Goal: Task Accomplishment & Management: Manage account settings

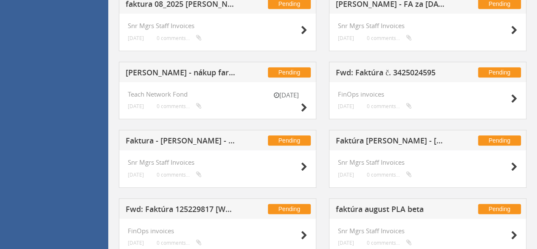
scroll to position [255, 0]
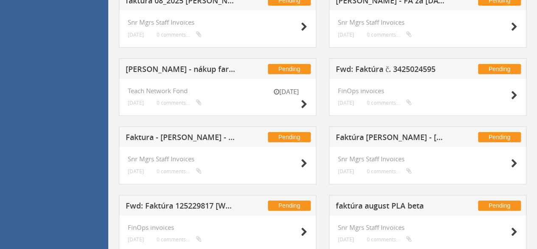
click at [361, 68] on h5 "Fwd: Faktúra č. 3425024595" at bounding box center [391, 70] width 110 height 11
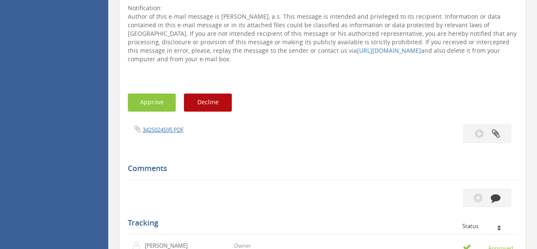
scroll to position [680, 0]
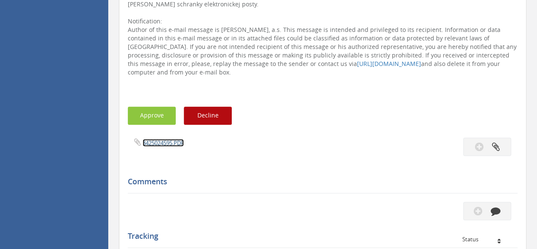
click at [157, 138] on link "3425024595.PDF" at bounding box center [163, 142] width 41 height 8
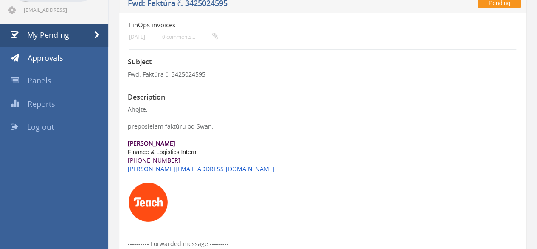
scroll to position [0, 0]
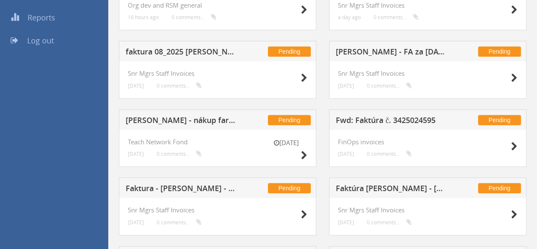
scroll to position [119, 0]
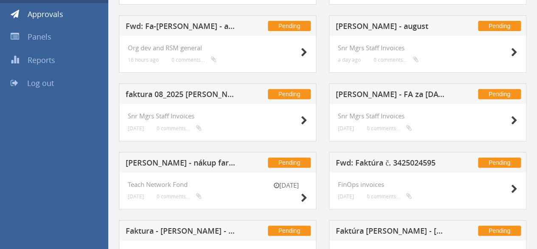
click at [192, 95] on h5 "faktura 08_2025 Eva Kročková" at bounding box center [181, 95] width 110 height 11
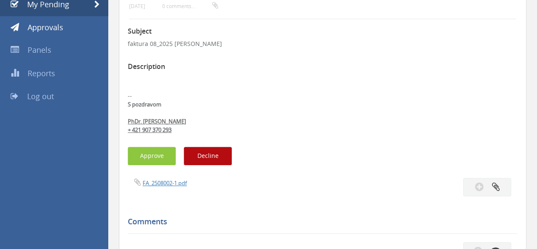
scroll to position [119, 0]
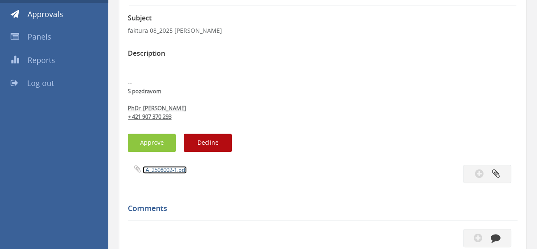
click at [158, 171] on link "FA_2508002-1.pdf" at bounding box center [165, 170] width 44 height 8
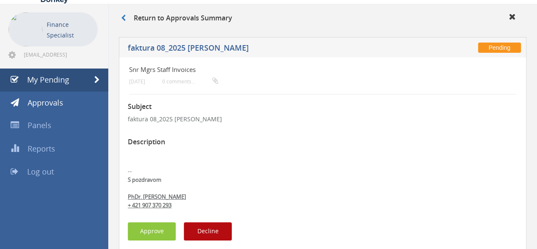
scroll to position [0, 0]
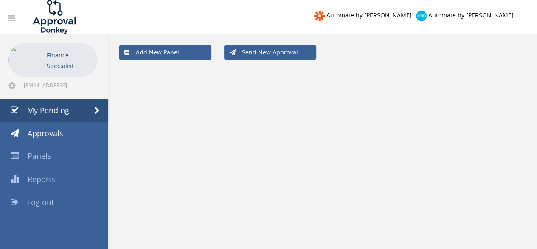
scroll to position [34, 0]
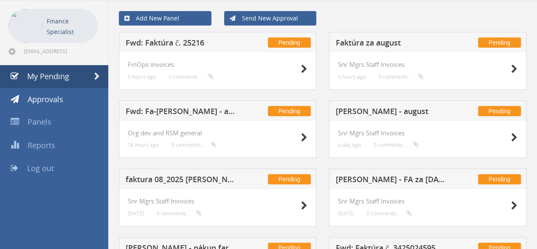
click at [368, 178] on h5 "Lesáková - FA za august 25" at bounding box center [391, 180] width 110 height 11
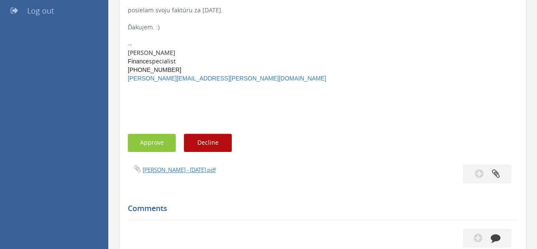
scroll to position [204, 0]
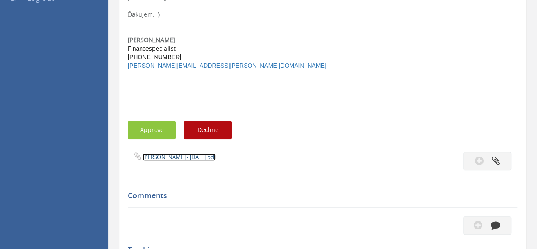
click at [155, 160] on link "Lesáková - aug 25.pdf" at bounding box center [179, 157] width 73 height 8
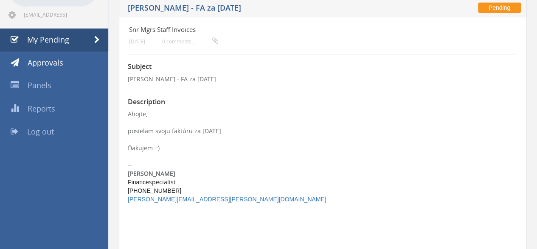
scroll to position [0, 0]
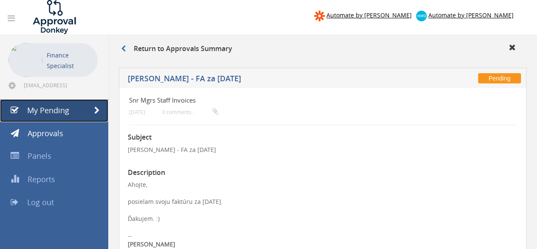
click at [68, 113] on span "My Pending" at bounding box center [48, 110] width 42 height 10
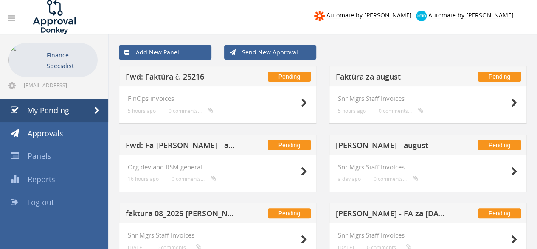
click at [174, 147] on h5 "Fwd: Fa-Simona Luckanicova - august" at bounding box center [181, 146] width 110 height 11
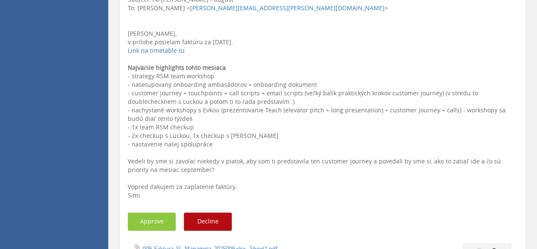
scroll to position [510, 0]
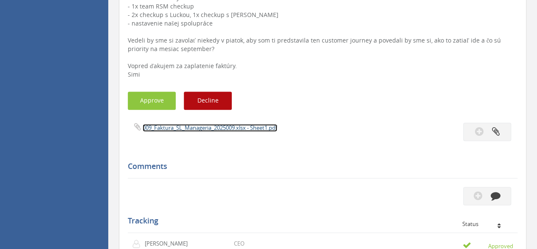
click at [196, 131] on link "009_Faktura_SL_Manageria_2025009.xlsx - Sheet1.pdf" at bounding box center [210, 128] width 135 height 8
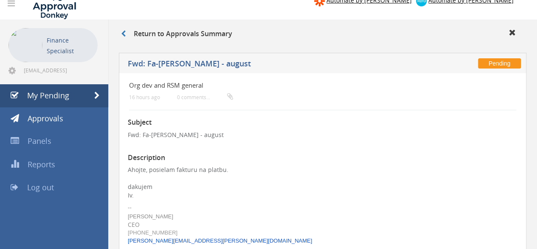
scroll to position [0, 0]
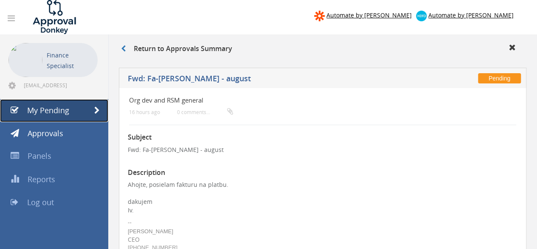
click at [76, 109] on link "My Pending" at bounding box center [54, 110] width 108 height 23
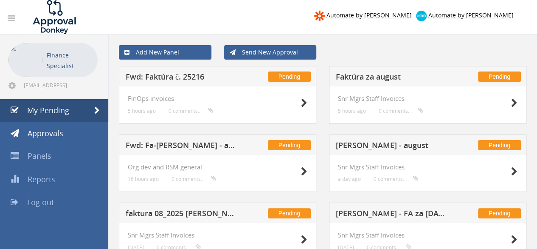
click at [381, 145] on h5 "Erik Tomásch - august" at bounding box center [391, 146] width 110 height 11
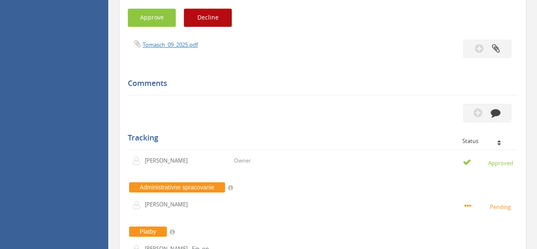
scroll to position [212, 0]
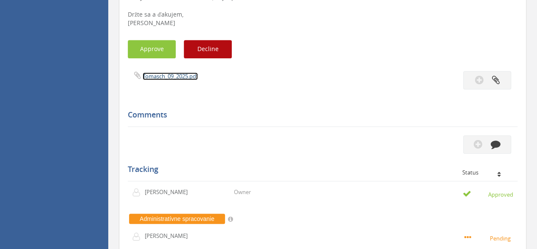
click at [168, 77] on link "Tomasch_09_2025.pdf" at bounding box center [170, 76] width 55 height 8
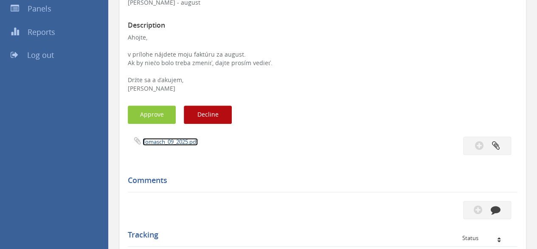
scroll to position [0, 0]
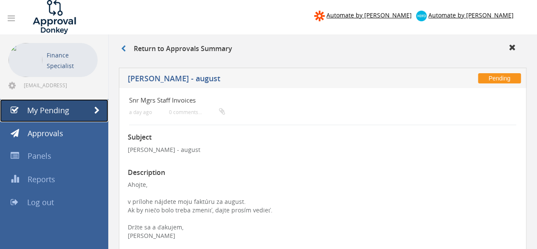
click at [59, 110] on span "My Pending" at bounding box center [48, 110] width 42 height 10
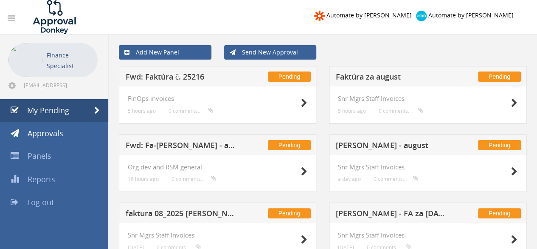
click at [178, 77] on h5 "Fwd: Faktúra č. 25216" at bounding box center [181, 78] width 110 height 11
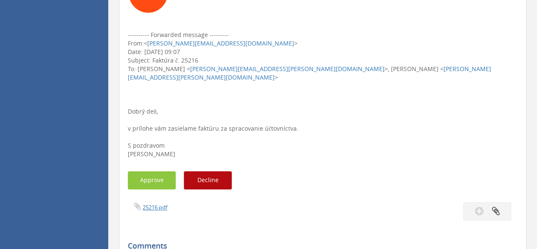
scroll to position [255, 0]
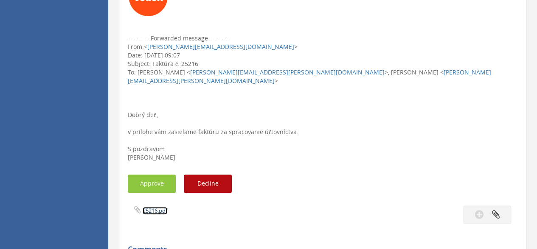
click at [145, 206] on link "25216.pdf" at bounding box center [155, 210] width 25 height 8
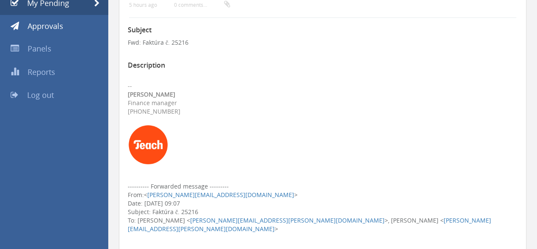
scroll to position [0, 0]
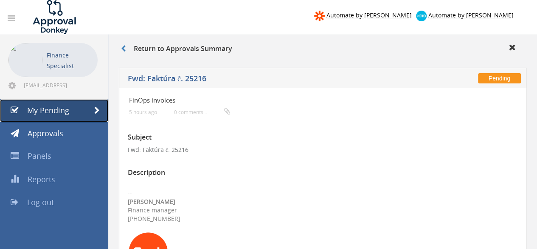
click at [52, 113] on span "My Pending" at bounding box center [48, 110] width 42 height 10
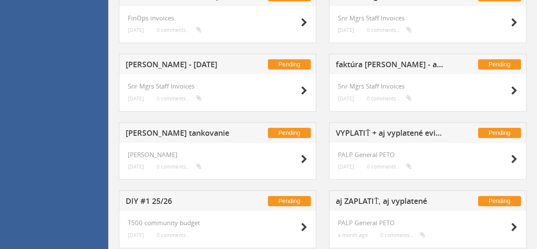
scroll to position [425, 0]
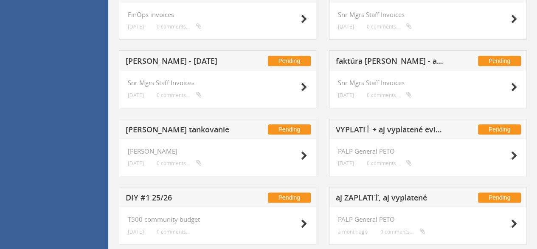
click at [195, 58] on h5 "Henrich Fačkovec - AUGUST 2025" at bounding box center [181, 62] width 110 height 11
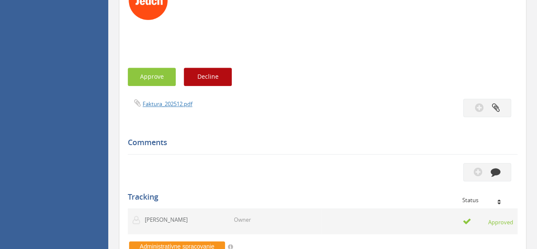
scroll to position [255, 0]
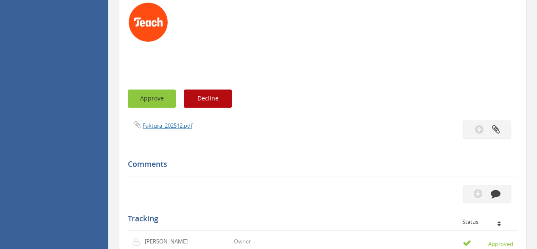
click at [150, 97] on button "Approve" at bounding box center [152, 98] width 48 height 18
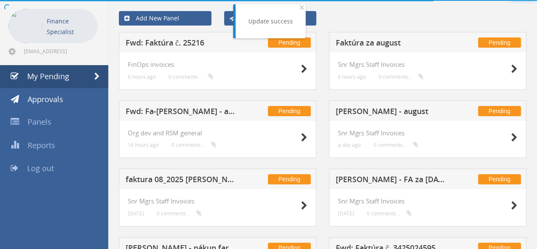
scroll to position [255, 0]
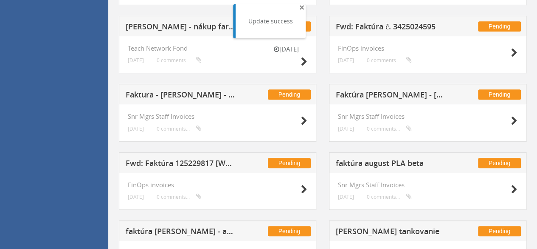
click at [301, 7] on span "×" at bounding box center [301, 7] width 5 height 12
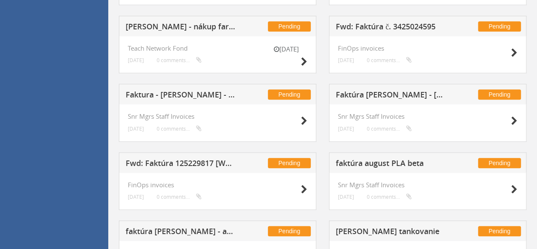
click at [359, 92] on h5 "Faktúra Iveta Fiľová - august 2025" at bounding box center [391, 95] width 110 height 11
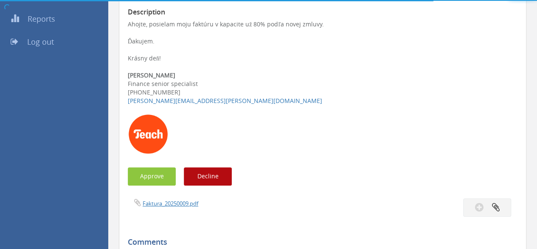
scroll to position [255, 0]
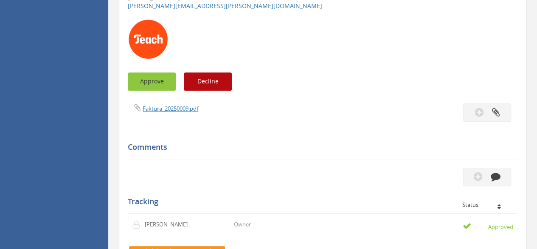
click at [155, 83] on button "Approve" at bounding box center [152, 81] width 48 height 18
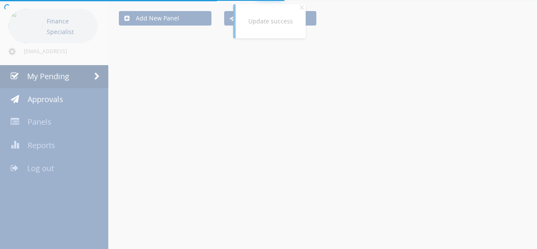
scroll to position [255, 0]
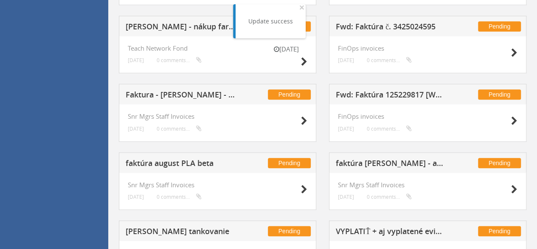
click at [303, 8] on div "Update success × Close" at bounding box center [271, 21] width 70 height 34
click at [302, 9] on span "×" at bounding box center [301, 7] width 5 height 12
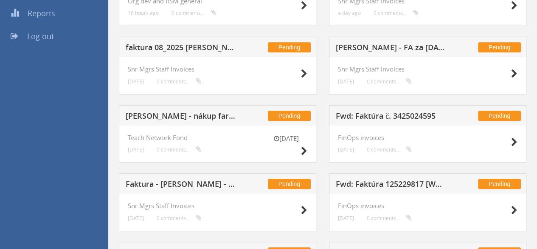
click at [390, 46] on h5 "Lesáková - FA za august 25" at bounding box center [391, 48] width 110 height 11
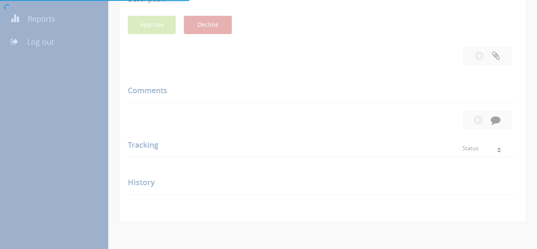
scroll to position [166, 0]
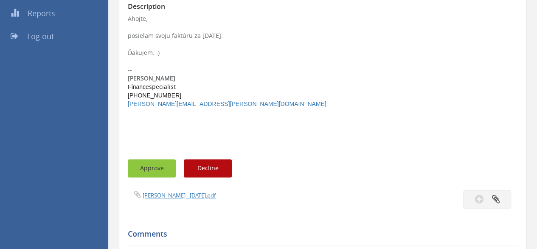
click at [147, 171] on button "Approve" at bounding box center [152, 168] width 48 height 18
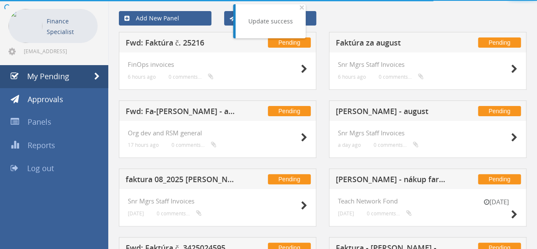
scroll to position [166, 0]
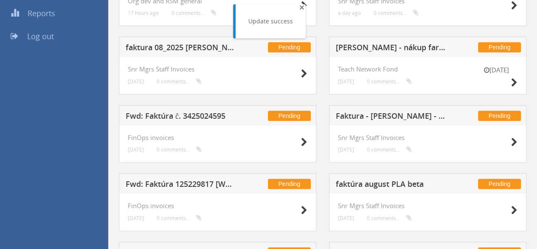
click at [300, 6] on span "×" at bounding box center [301, 7] width 5 height 12
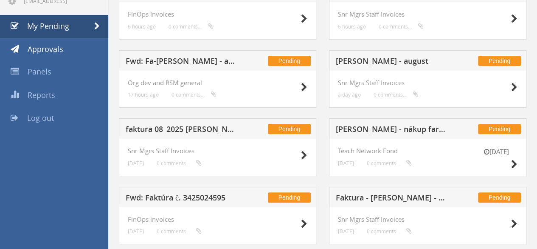
scroll to position [85, 0]
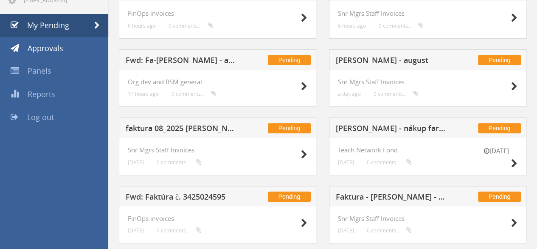
click at [195, 125] on h5 "faktura 08_2025 Eva Kročková" at bounding box center [181, 129] width 110 height 11
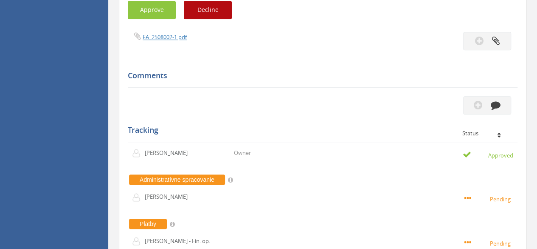
scroll to position [255, 0]
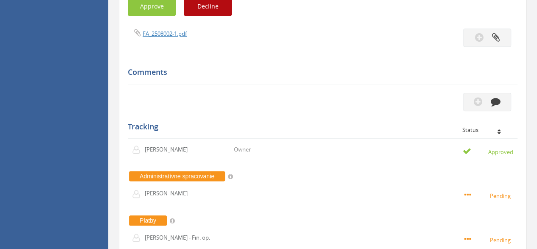
click at [163, 40] on div "FA_2508002-1.pdf" at bounding box center [322, 37] width 403 height 18
click at [164, 37] on link "FA_2508002-1.pdf" at bounding box center [165, 34] width 44 height 8
click at [219, 10] on button "Decline" at bounding box center [208, 6] width 48 height 18
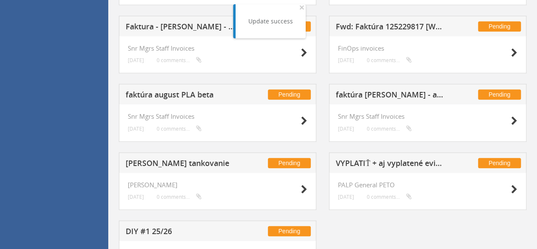
scroll to position [253, 0]
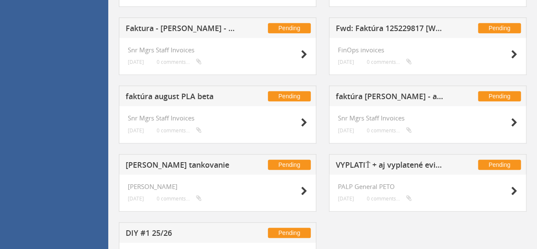
click at [184, 24] on h5 "Faktura - Mironov - august" at bounding box center [181, 29] width 110 height 11
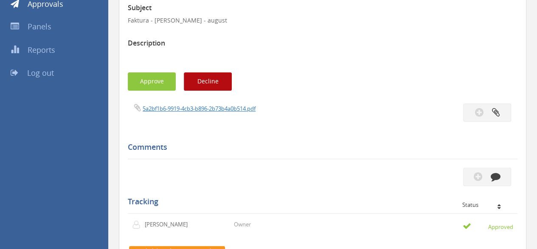
scroll to position [126, 0]
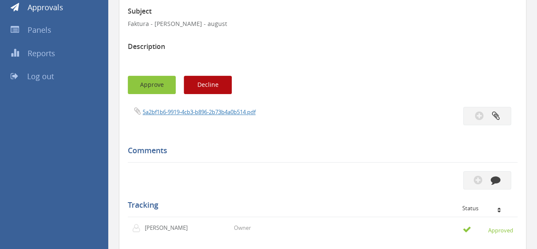
click at [156, 91] on button "Approve" at bounding box center [152, 85] width 48 height 18
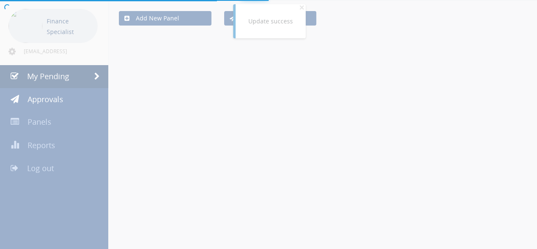
scroll to position [126, 0]
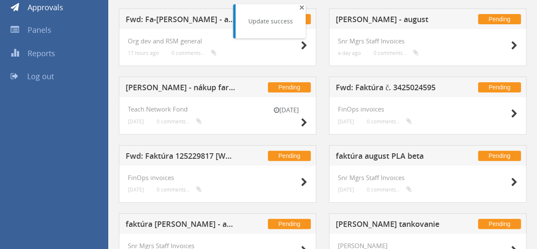
click at [300, 8] on span "×" at bounding box center [301, 7] width 5 height 12
click at [379, 152] on h5 "faktúra august PLA beta" at bounding box center [391, 157] width 110 height 11
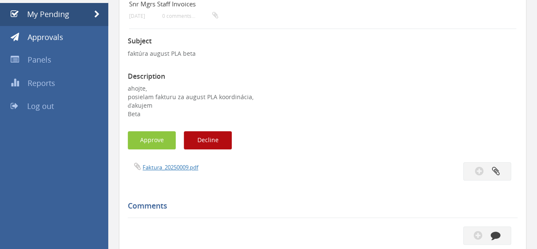
scroll to position [83, 0]
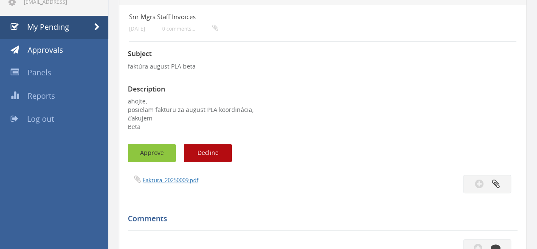
click at [150, 147] on button "Approve" at bounding box center [152, 153] width 48 height 18
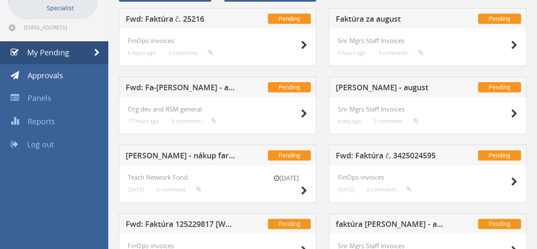
scroll to position [41, 0]
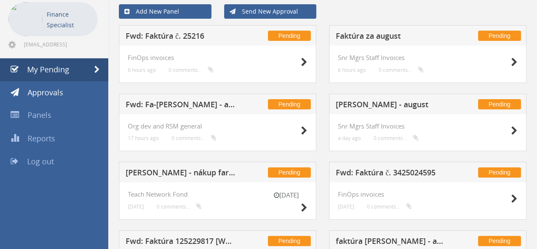
click at [181, 104] on h5 "Fwd: Fa-Simona Luckanicova - august" at bounding box center [181, 105] width 110 height 11
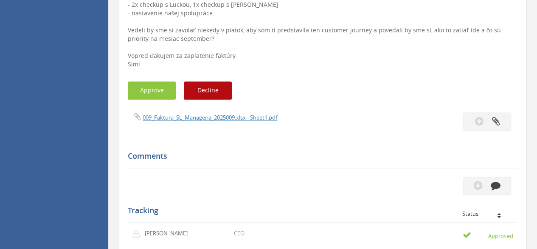
scroll to position [551, 0]
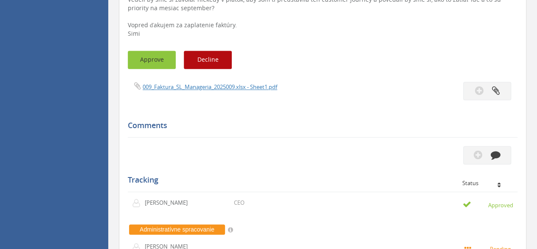
click at [150, 59] on button "Approve" at bounding box center [152, 60] width 48 height 18
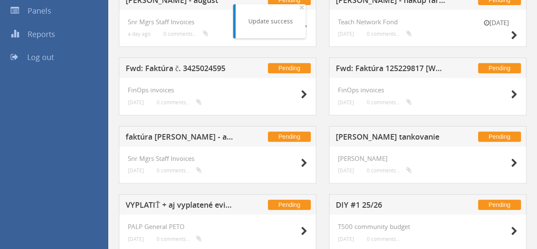
scroll to position [131, 0]
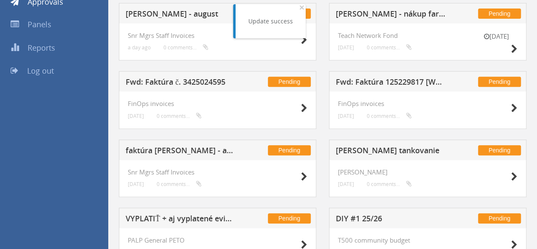
click at [183, 148] on h5 "faktúra Fabian Hil - august" at bounding box center [181, 151] width 110 height 11
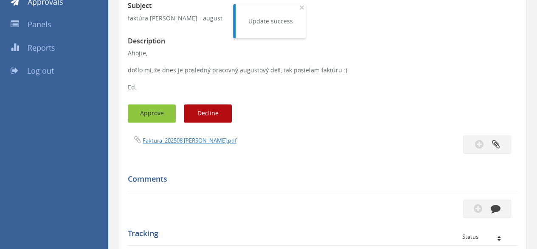
click at [155, 111] on button "Approve" at bounding box center [152, 113] width 48 height 18
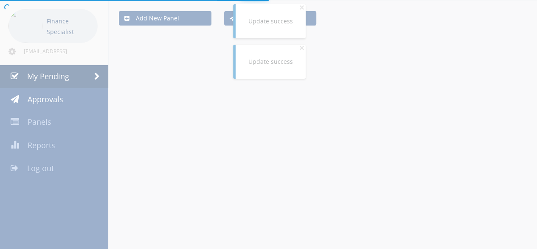
scroll to position [131, 0]
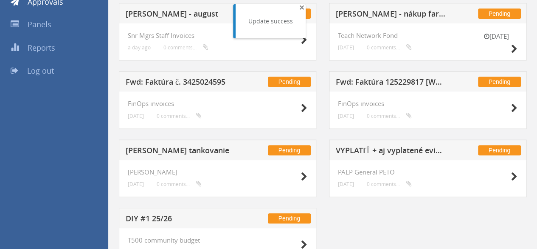
click at [300, 8] on span "×" at bounding box center [301, 7] width 5 height 12
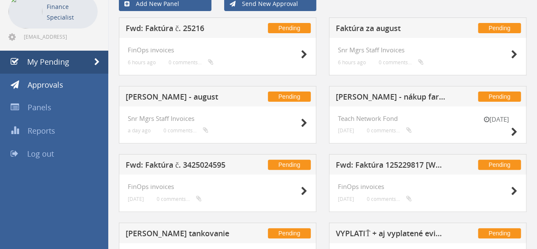
scroll to position [46, 0]
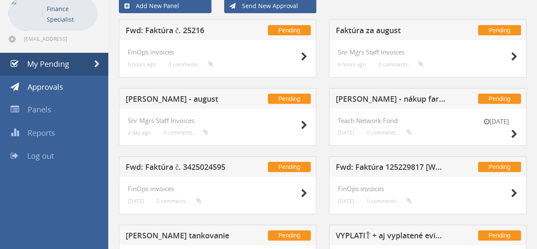
click at [390, 99] on h5 "[PERSON_NAME] - nákup farieb a štetcov na zveľaďovanie mesta" at bounding box center [391, 100] width 110 height 11
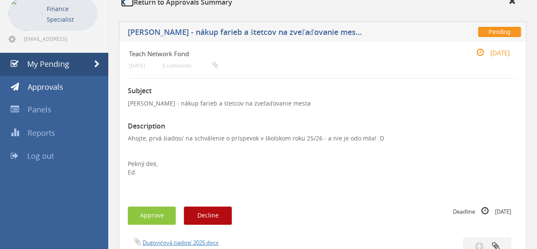
click at [128, 3] on link at bounding box center [127, 1] width 13 height 9
click at [79, 70] on link "My Pending" at bounding box center [54, 64] width 108 height 23
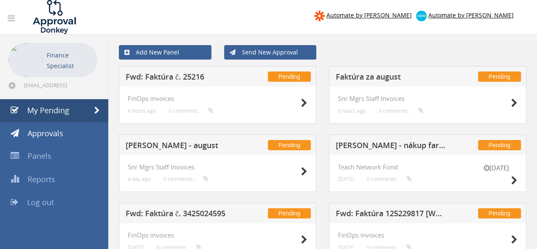
click at [179, 145] on h5 "Erik Tomásch - august" at bounding box center [181, 146] width 110 height 11
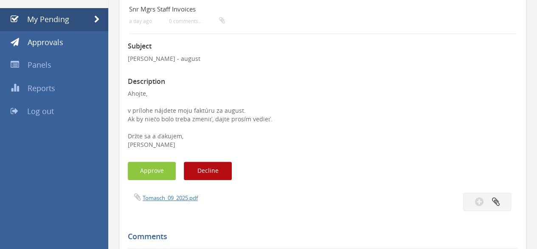
scroll to position [170, 0]
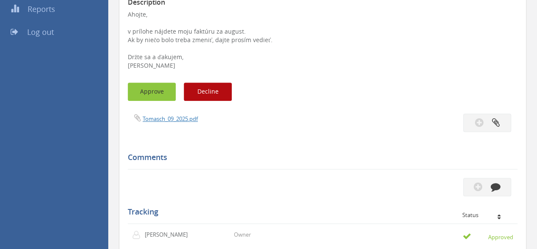
click at [149, 96] on button "Approve" at bounding box center [152, 91] width 48 height 18
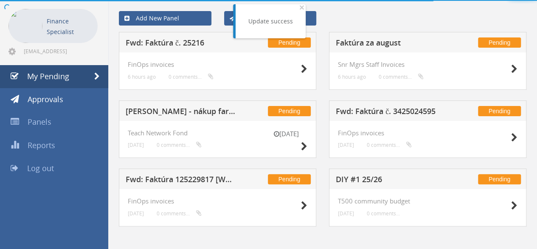
scroll to position [38, 0]
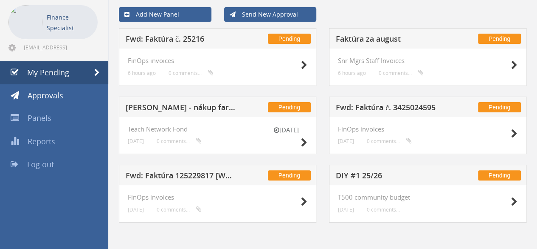
click at [370, 37] on h5 "Faktúra za august" at bounding box center [391, 40] width 110 height 11
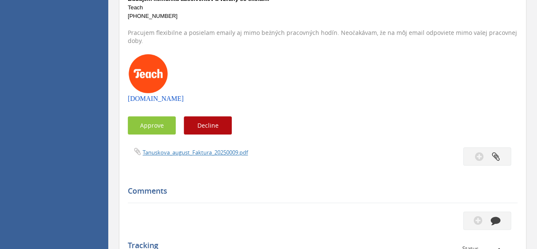
scroll to position [255, 0]
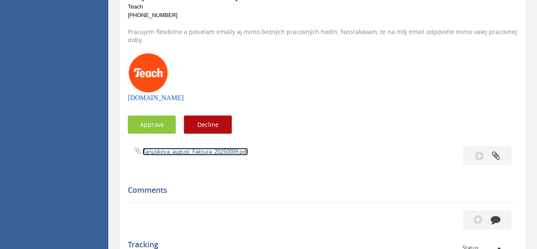
click at [182, 149] on link "Tanuskova_august_Faktura_20250009.pdf" at bounding box center [195, 151] width 105 height 8
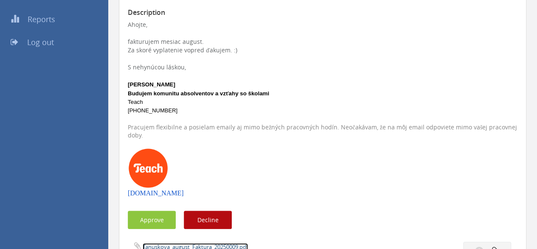
scroll to position [0, 0]
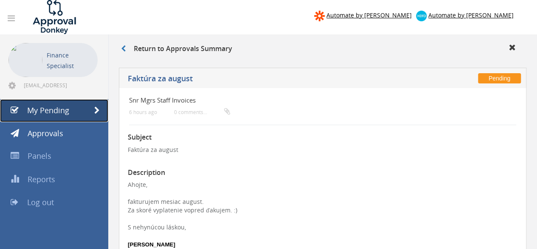
click at [82, 110] on link "My Pending" at bounding box center [54, 110] width 108 height 23
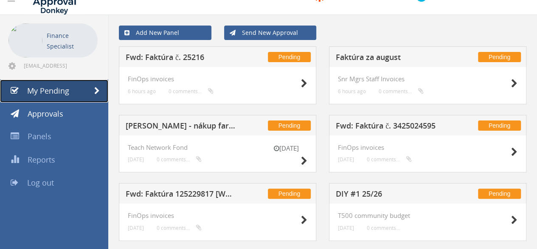
scroll to position [38, 0]
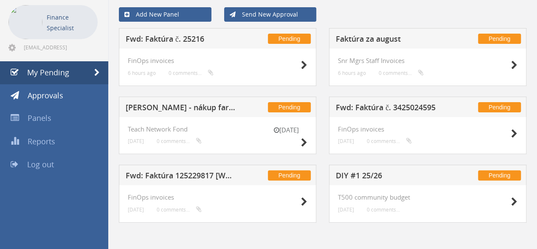
click at [377, 106] on h5 "Fwd: Faktúra č. 3425024595" at bounding box center [391, 108] width 110 height 11
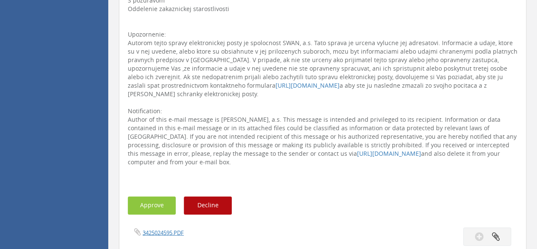
scroll to position [717, 0]
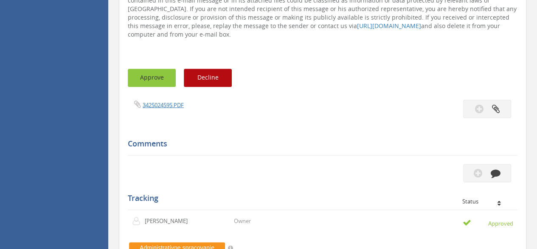
click at [151, 68] on button "Approve" at bounding box center [152, 77] width 48 height 18
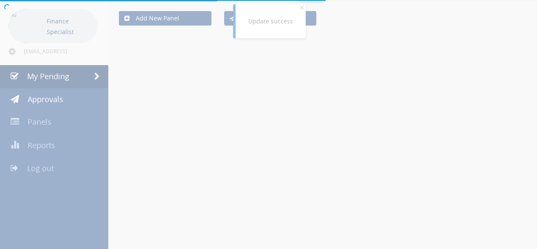
scroll to position [38, 0]
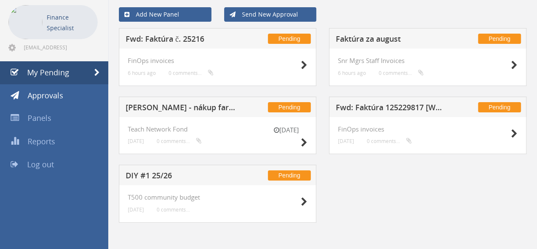
click at [342, 42] on h5 "Faktúra za august" at bounding box center [391, 40] width 110 height 11
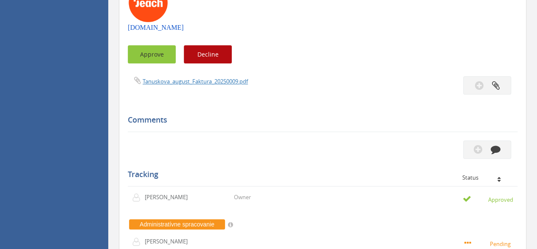
scroll to position [306, 0]
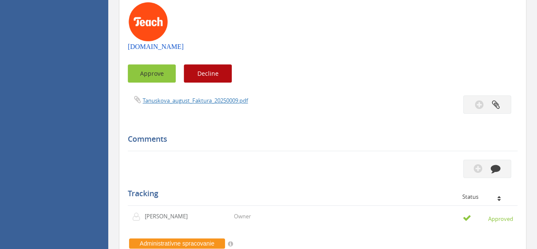
click at [150, 75] on button "Approve" at bounding box center [152, 73] width 48 height 18
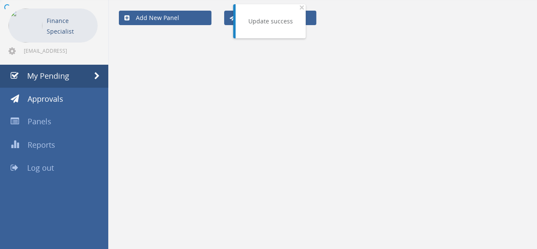
scroll to position [34, 0]
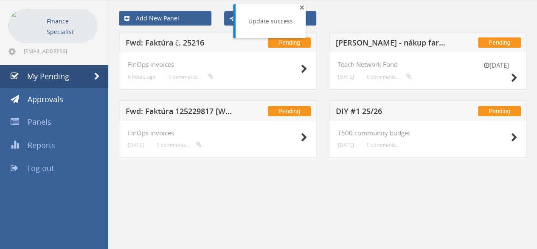
click at [300, 6] on span "×" at bounding box center [301, 7] width 5 height 12
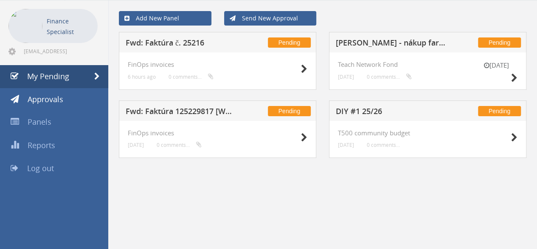
click at [208, 113] on h5 "Fwd: Faktúra 125229817 [Websupport]" at bounding box center [181, 112] width 110 height 11
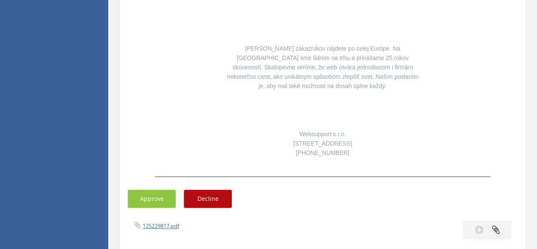
scroll to position [1053, 0]
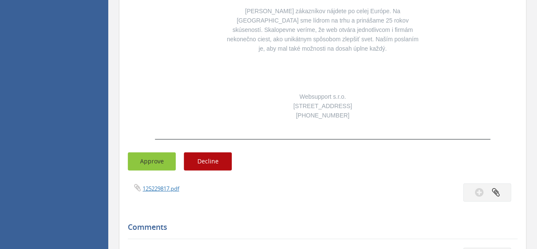
click at [163, 152] on button "Approve" at bounding box center [152, 161] width 48 height 18
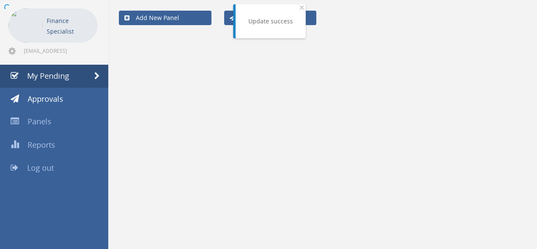
scroll to position [34, 0]
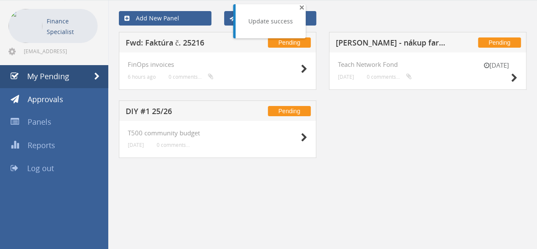
click at [301, 10] on span "×" at bounding box center [301, 7] width 5 height 12
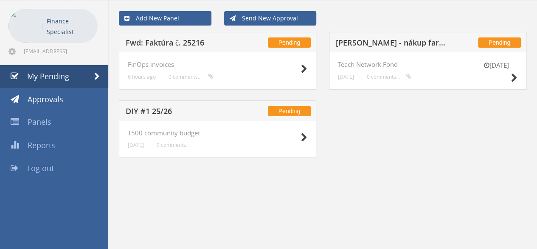
click at [164, 46] on h5 "Fwd: Faktúra č. 25216" at bounding box center [181, 44] width 110 height 11
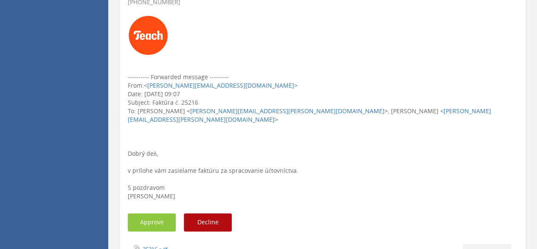
scroll to position [204, 0]
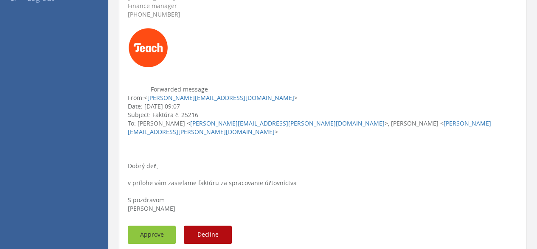
click at [154, 225] on button "Approve" at bounding box center [152, 234] width 48 height 18
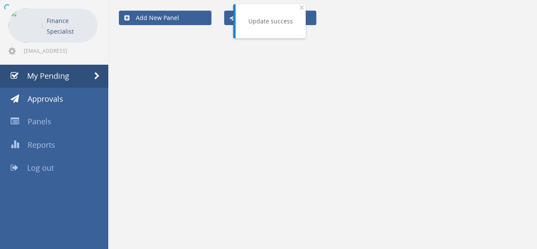
scroll to position [34, 0]
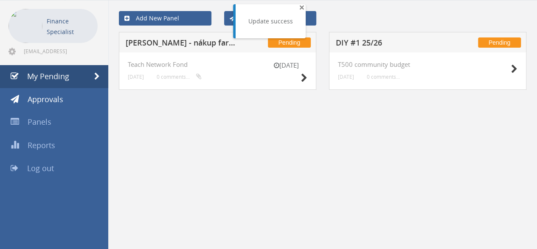
click at [300, 6] on span "×" at bounding box center [301, 7] width 5 height 12
